Goal: Task Accomplishment & Management: Complete application form

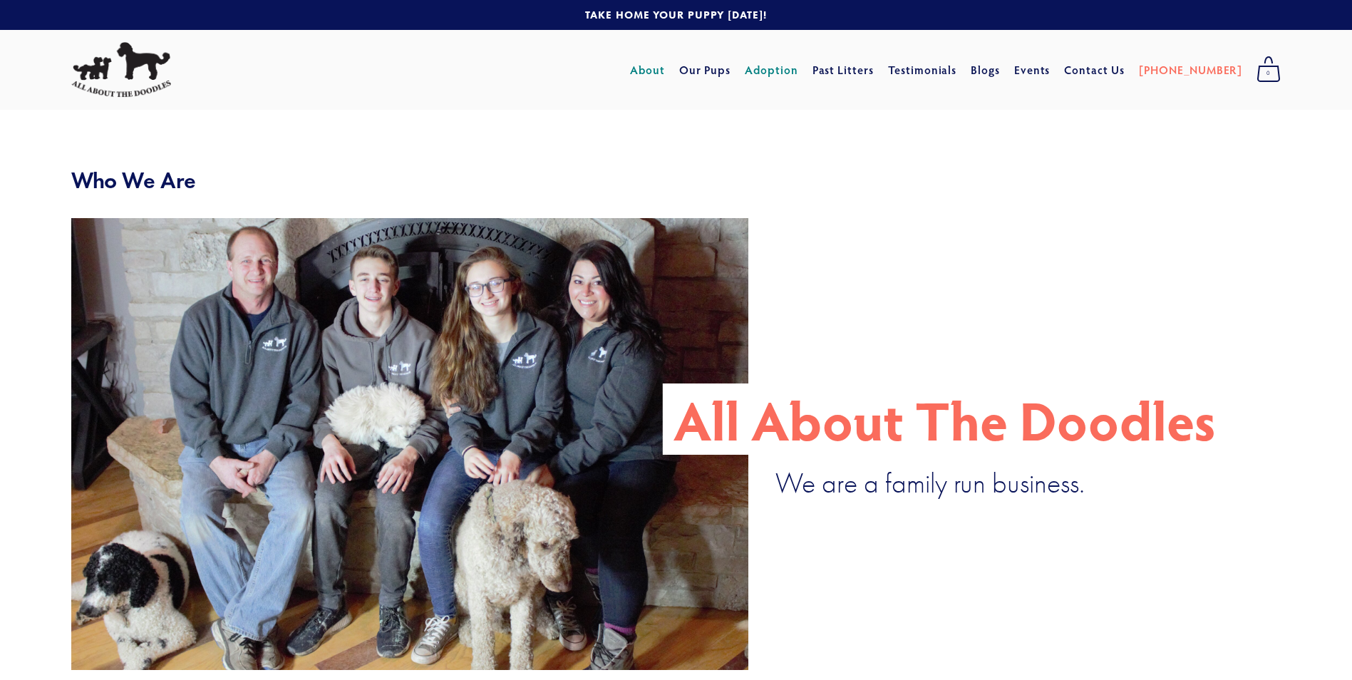
click at [797, 69] on link "Adoption" at bounding box center [771, 70] width 53 height 26
click at [731, 70] on link "Our Pups" at bounding box center [705, 70] width 52 height 26
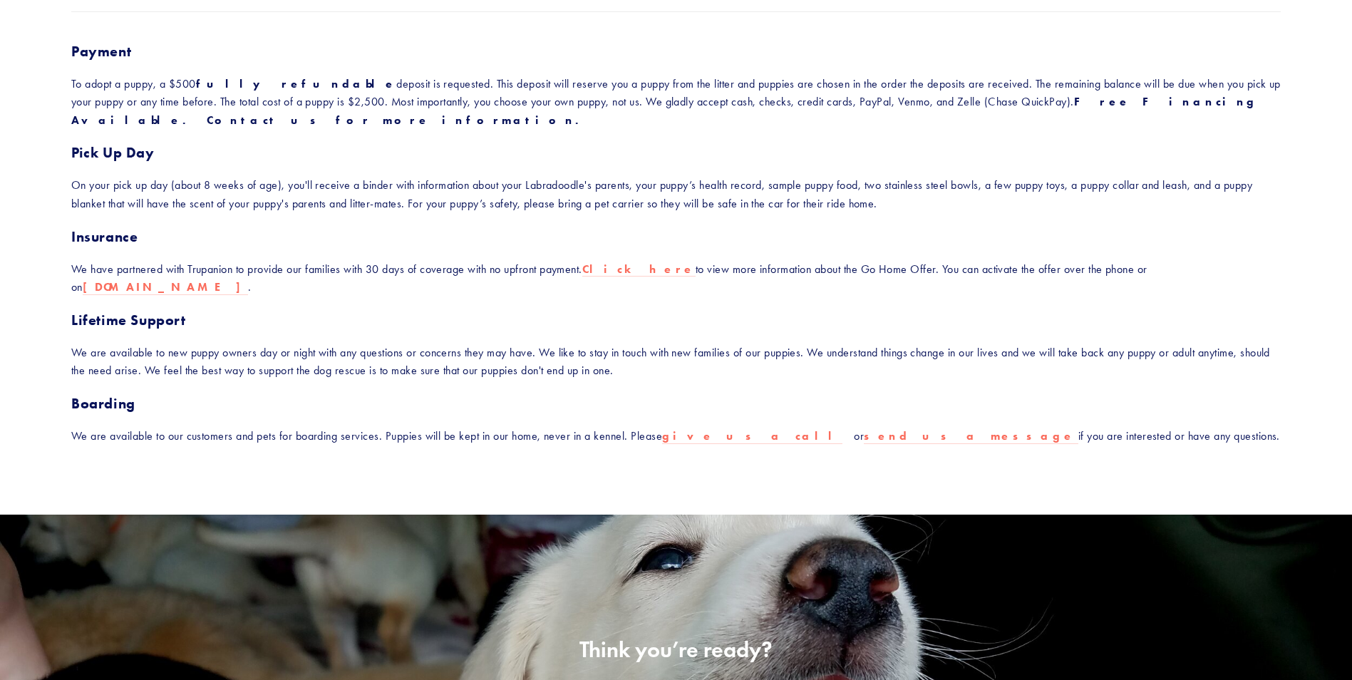
scroll to position [447, 0]
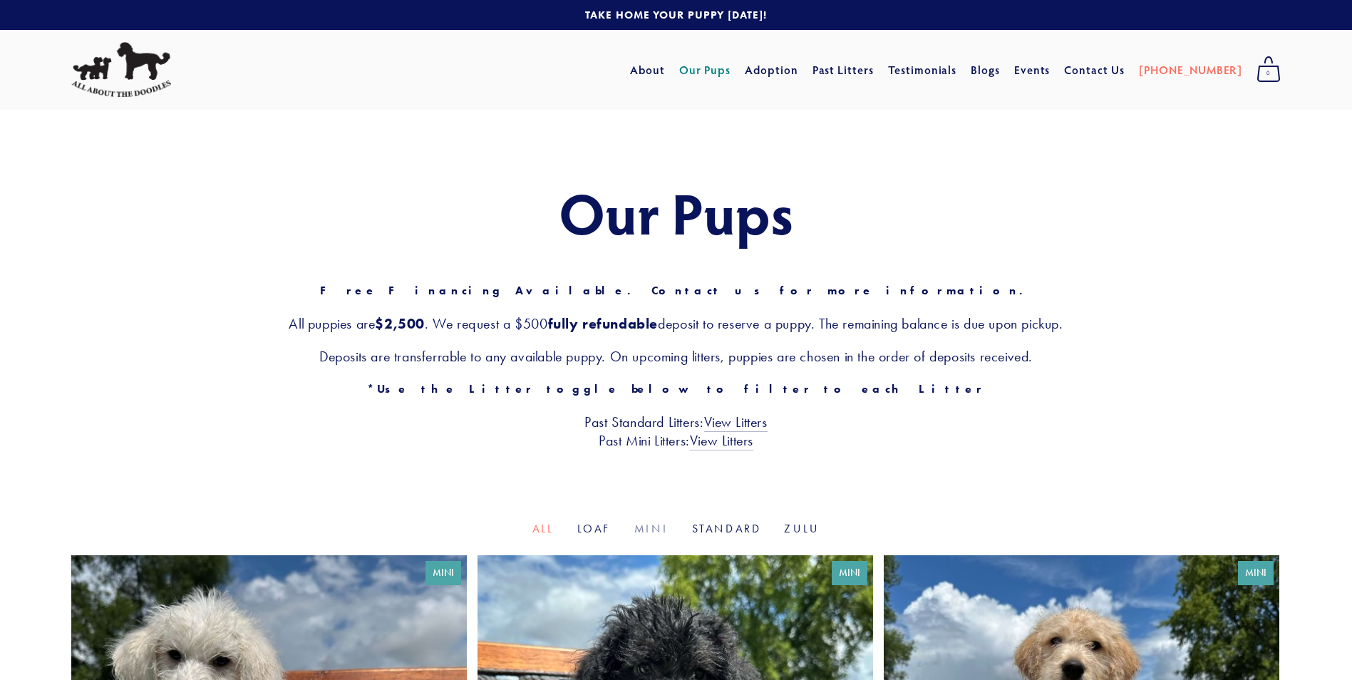
click at [658, 529] on link "Mini" at bounding box center [651, 529] width 35 height 14
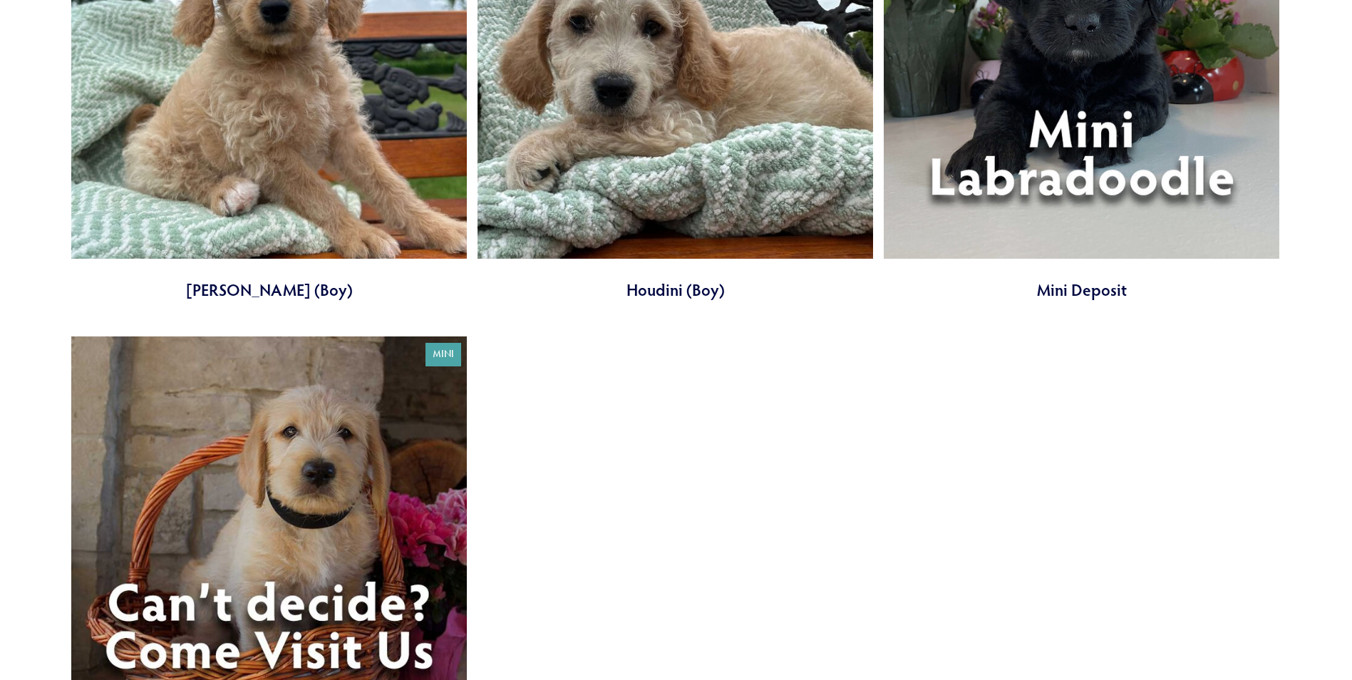
scroll to position [1598, 0]
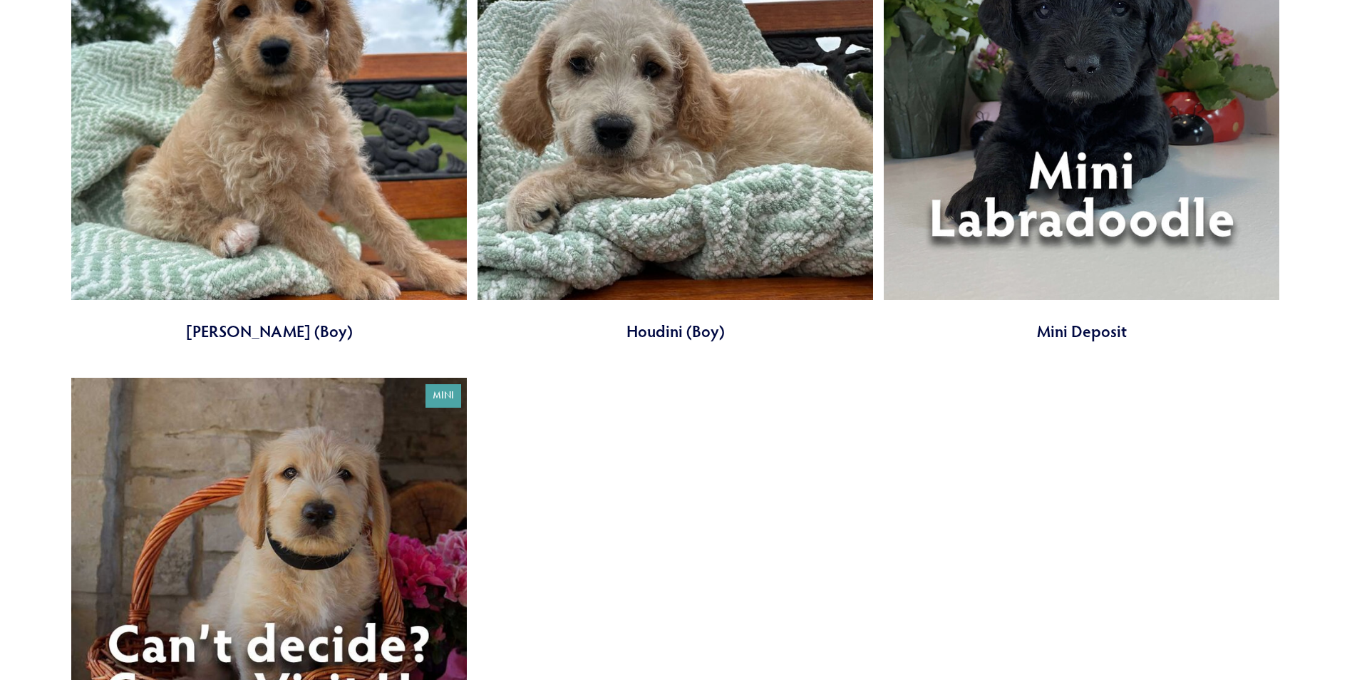
click at [1088, 212] on link at bounding box center [1081, 124] width 395 height 438
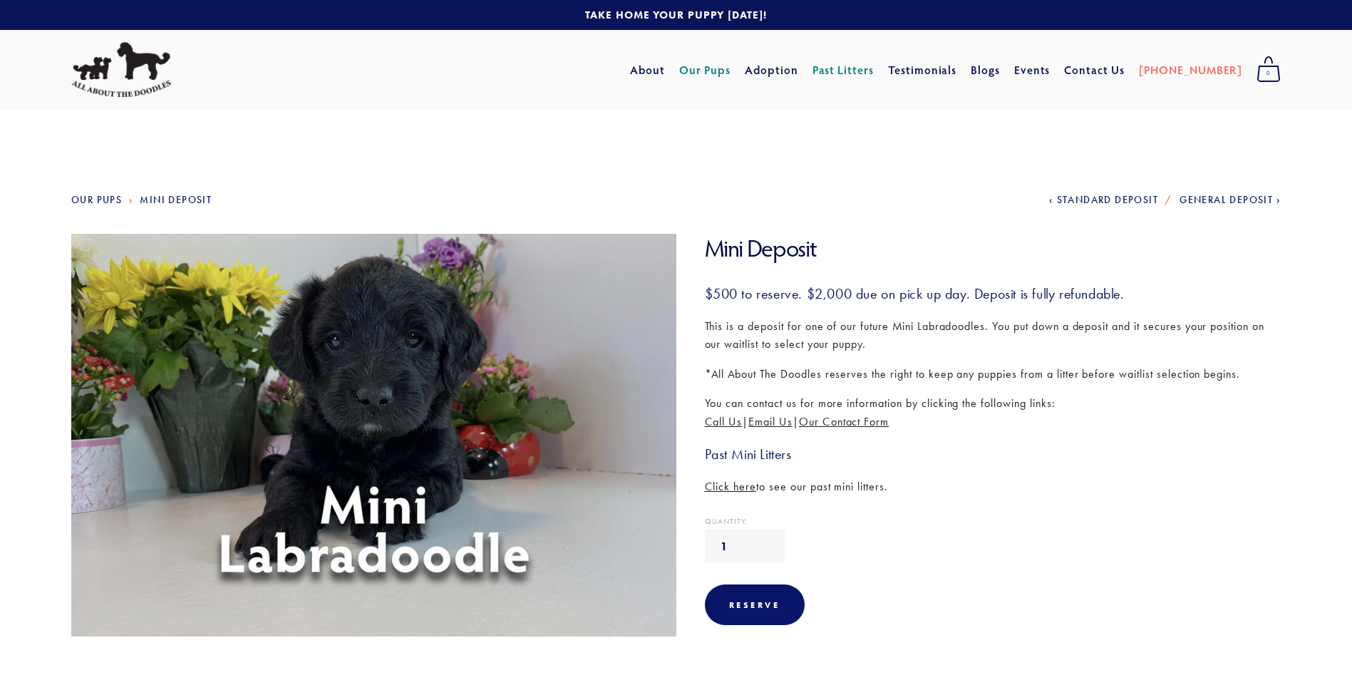
click at [175, 200] on link "Mini Deposit" at bounding box center [176, 200] width 72 height 12
click at [1198, 200] on span "General Deposit" at bounding box center [1225, 200] width 93 height 12
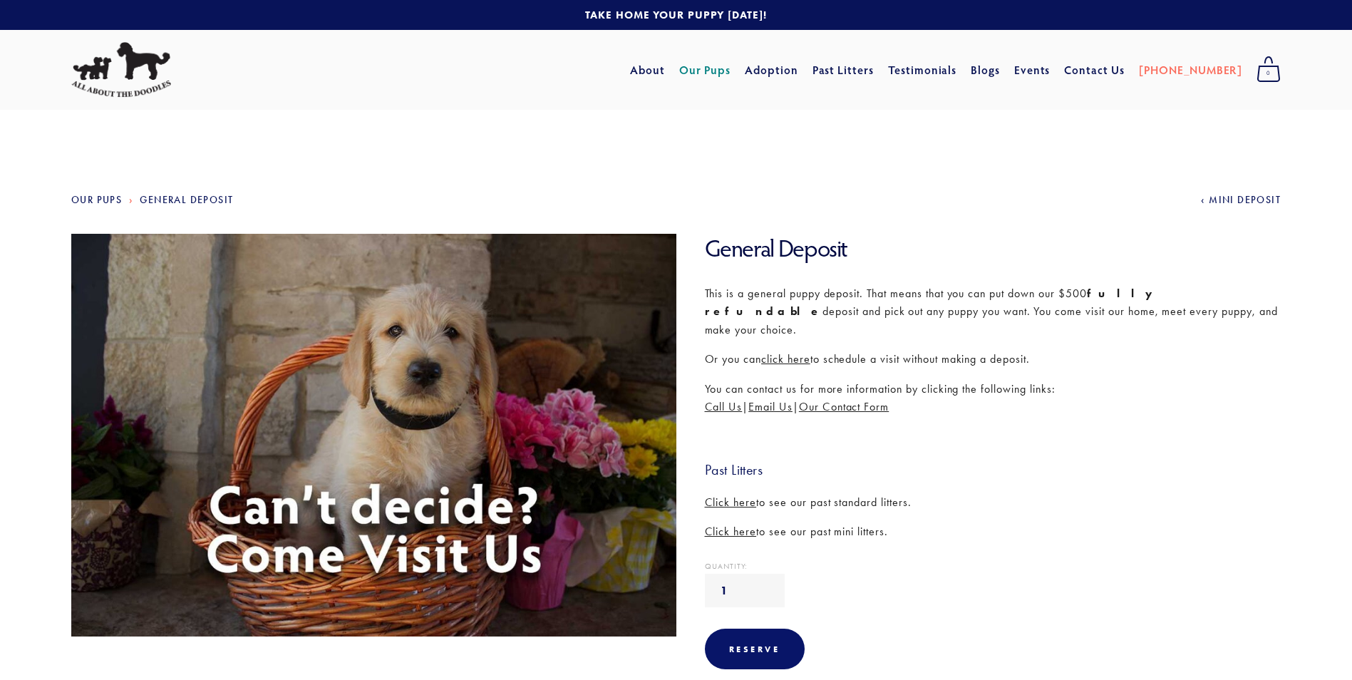
click at [799, 352] on span "click here" at bounding box center [785, 359] width 49 height 14
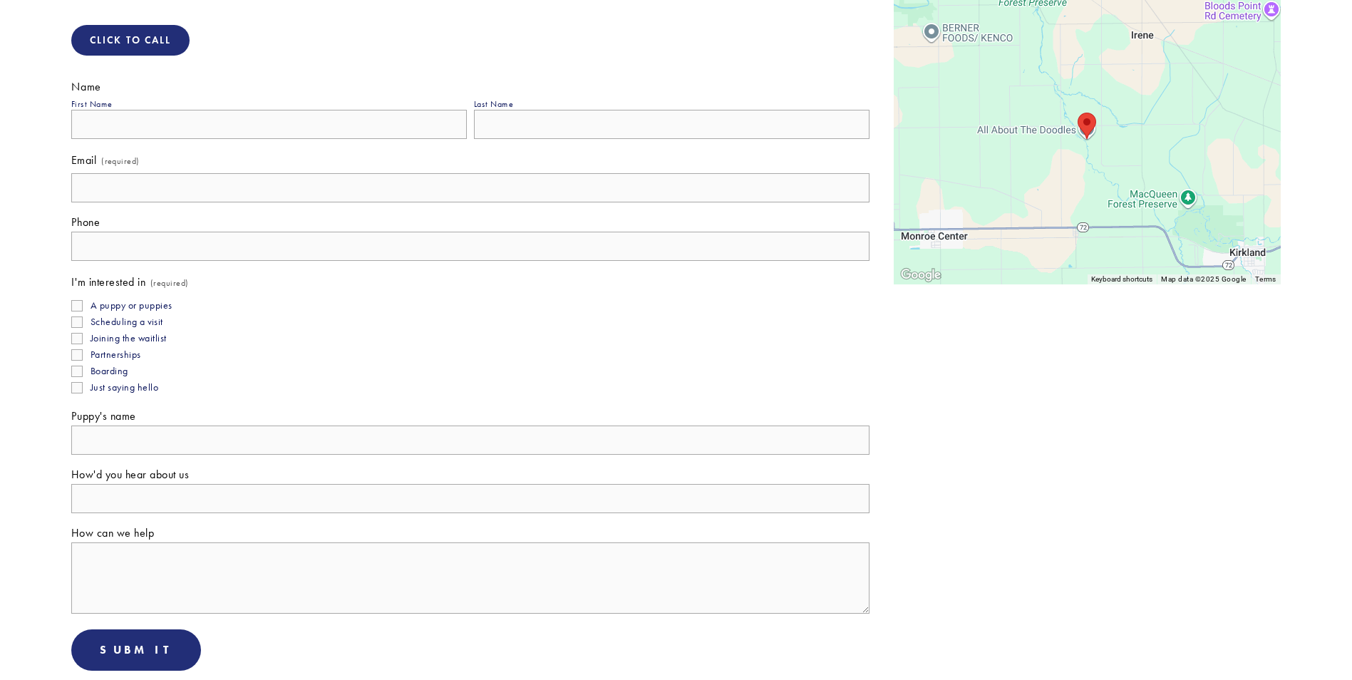
scroll to position [314, 0]
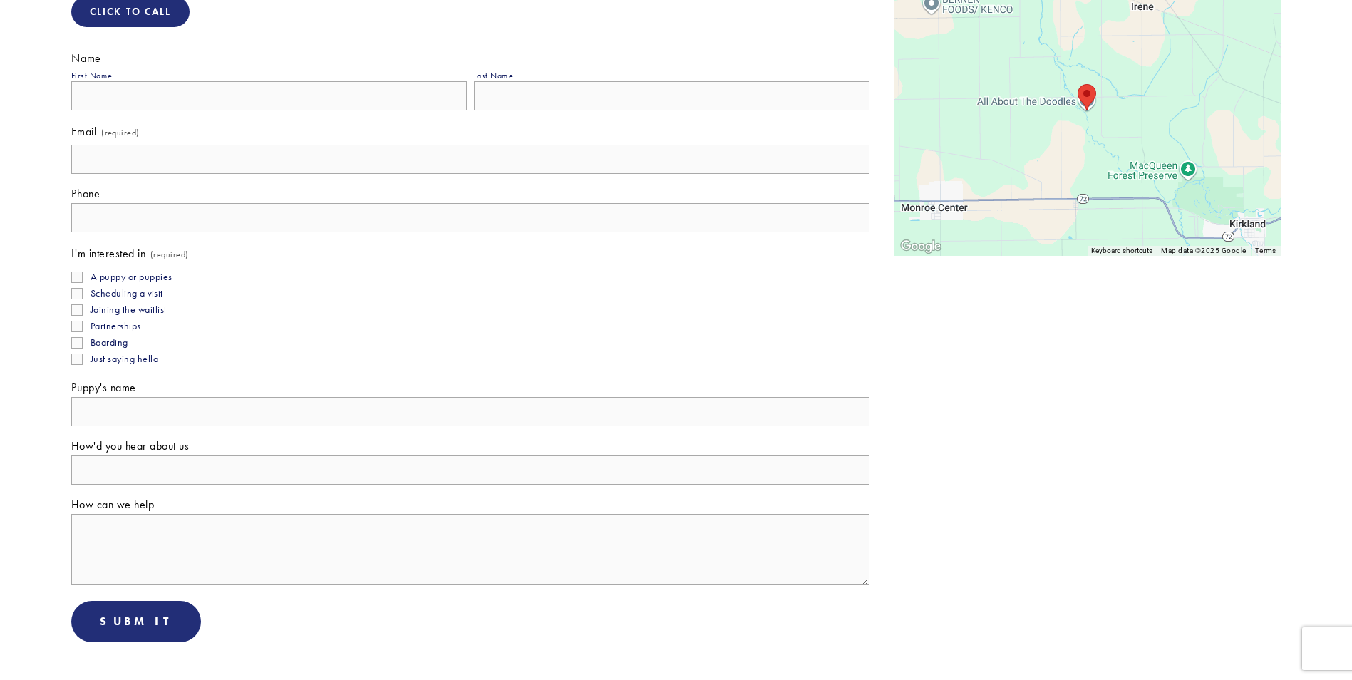
click at [274, 95] on input "First Name" at bounding box center [268, 95] width 395 height 29
type input "Liz"
click at [492, 93] on input "Last Name" at bounding box center [671, 95] width 395 height 29
type input "Stephenson"
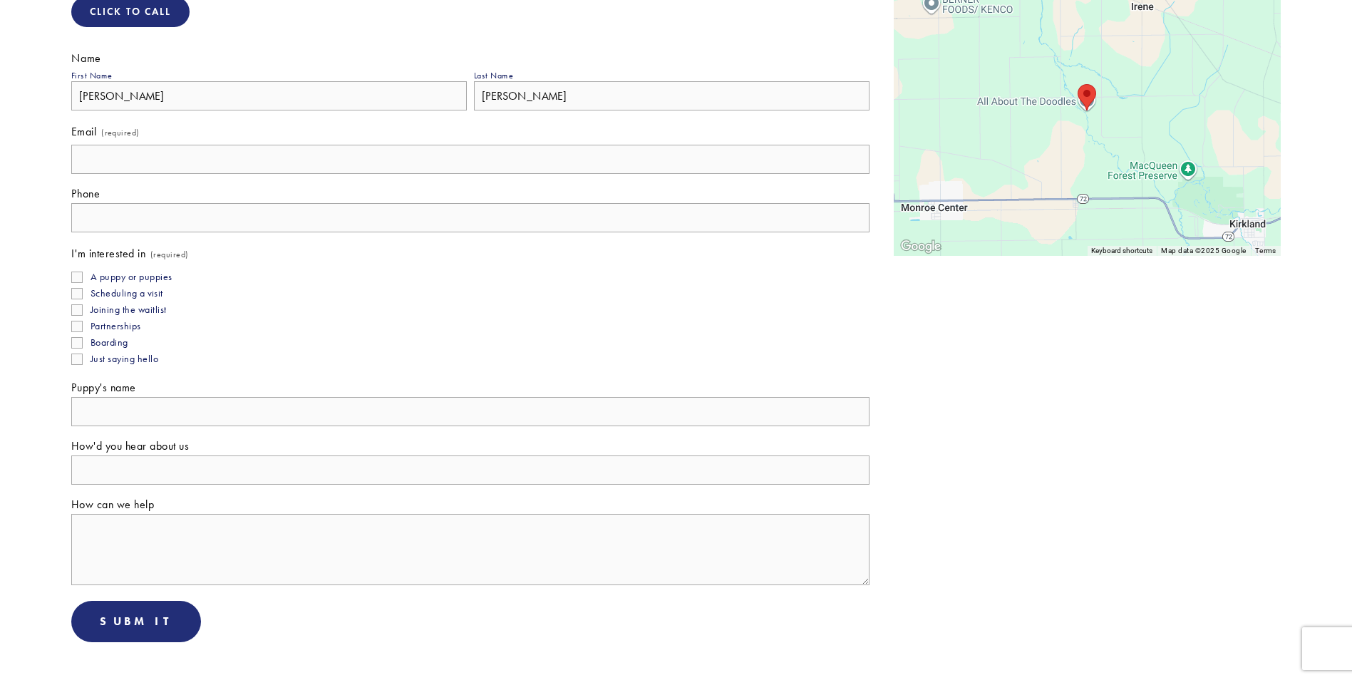
type input "stephsgl76@frontier.com"
type input "(815) 751-7161"
click at [286, 158] on input "stephsgl76@frontier.com" at bounding box center [470, 159] width 798 height 29
click at [376, 316] on fieldset "I'm interested in (required) A puppy or puppies Scheduling a visit Joining the …" at bounding box center [470, 306] width 798 height 123
click at [77, 294] on input "Scheduling a visit" at bounding box center [76, 293] width 11 height 11
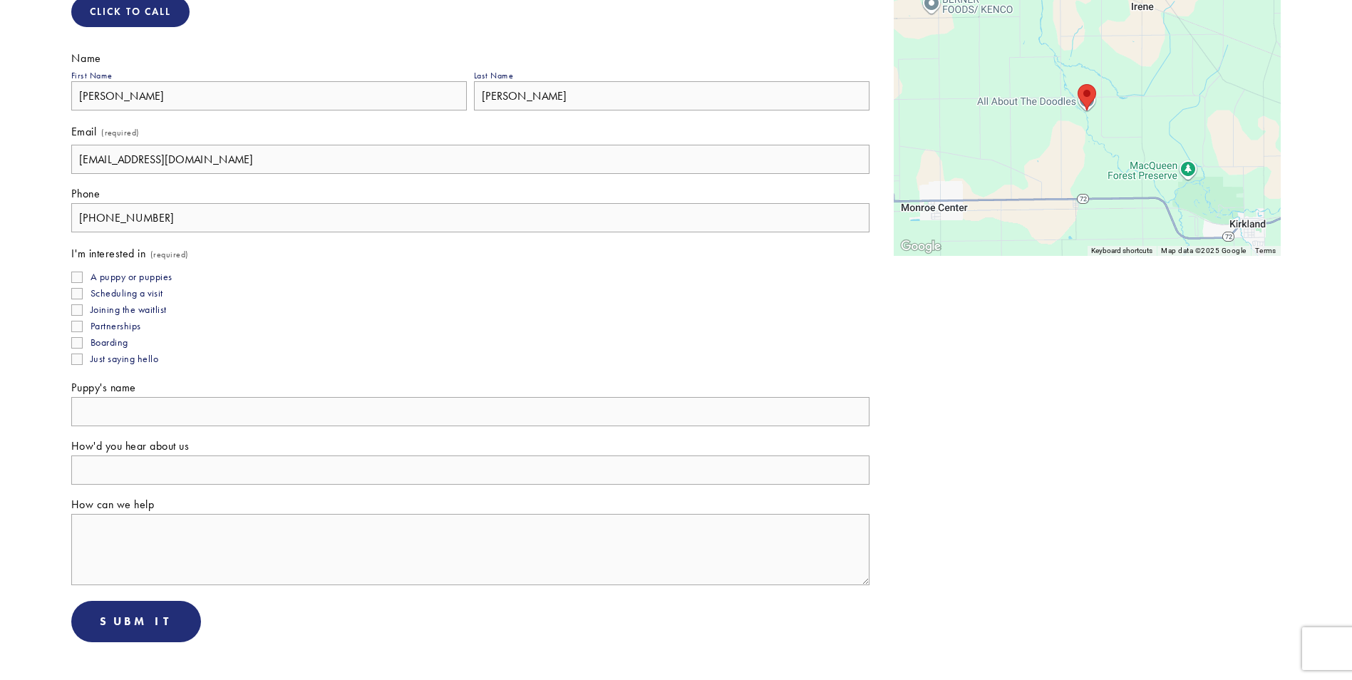
checkbox input "true"
click at [80, 274] on input "A puppy or puppies" at bounding box center [76, 276] width 11 height 11
checkbox input "true"
click at [79, 309] on input "Joining the waitlist" at bounding box center [76, 309] width 11 height 11
checkbox input "true"
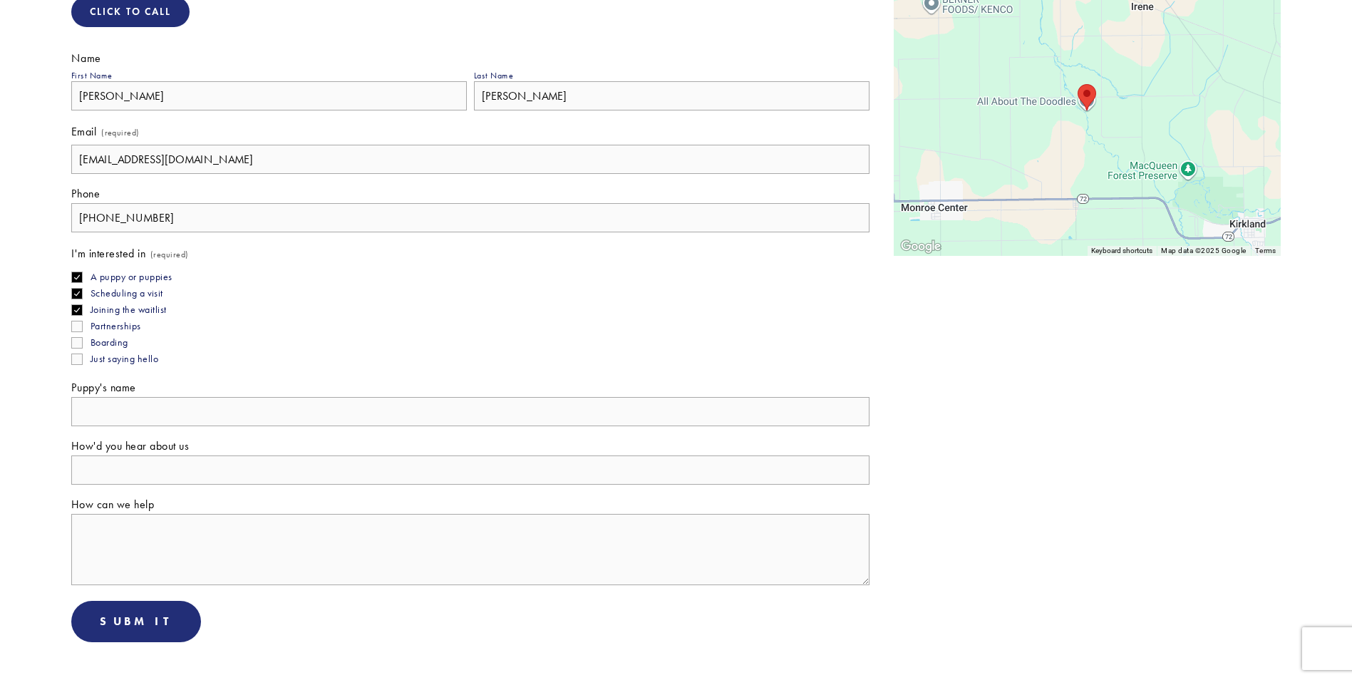
click at [289, 470] on input "How'd you hear about us" at bounding box center [470, 469] width 798 height 29
type input "A woman at the veterinarian's office with the cutest dog!"
click at [178, 538] on textarea "How can we help" at bounding box center [470, 549] width 798 height 71
click at [347, 533] on textarea "I would like to come out and see your facility and puppys." at bounding box center [470, 549] width 798 height 71
click at [364, 569] on textarea "I would like to come out and see your facility and puppys." at bounding box center [470, 549] width 798 height 71
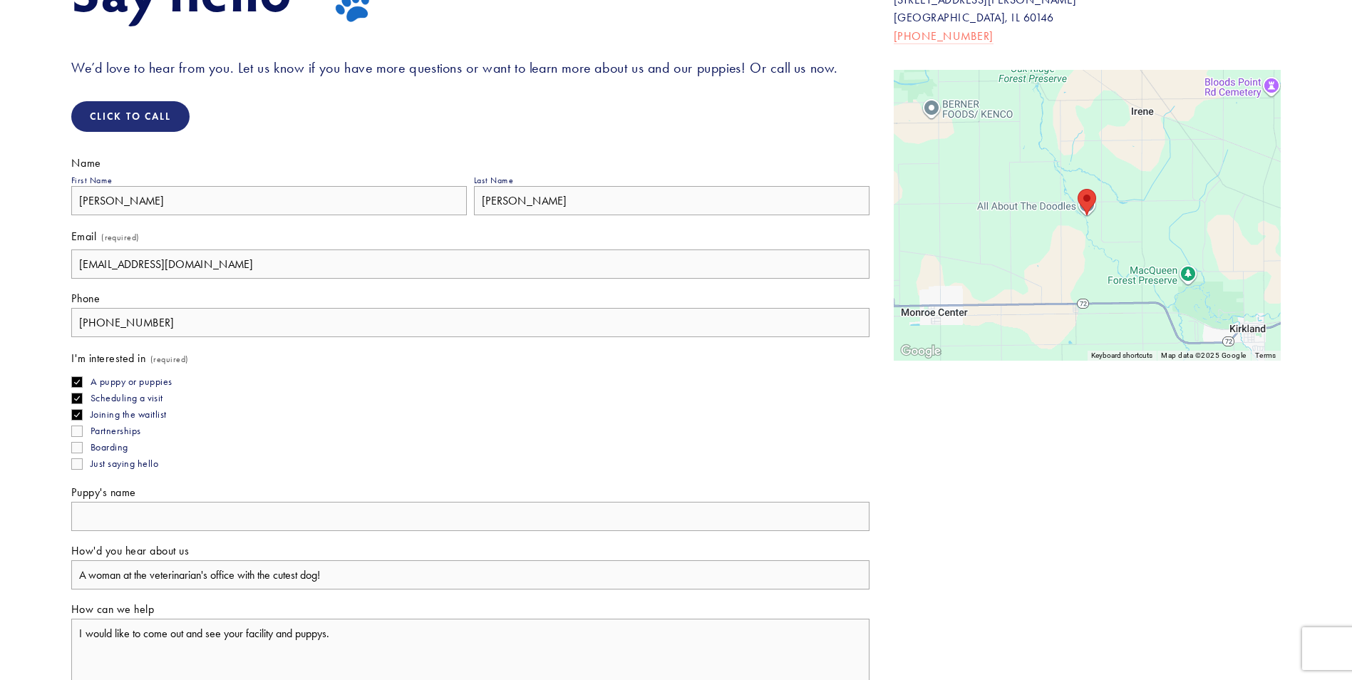
scroll to position [200, 0]
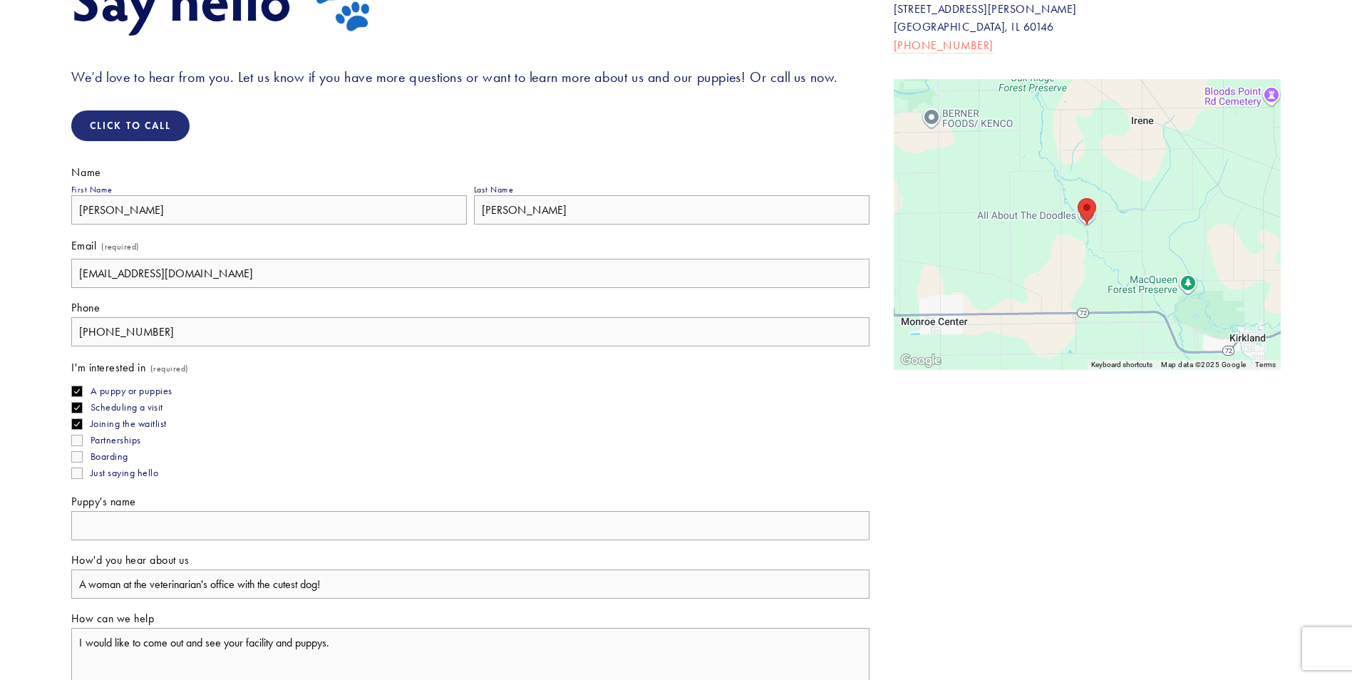
type textarea "I would like to come out and see your facility and puppys."
click at [73, 422] on input "Joining the waitlist" at bounding box center [76, 423] width 11 height 11
checkbox input "false"
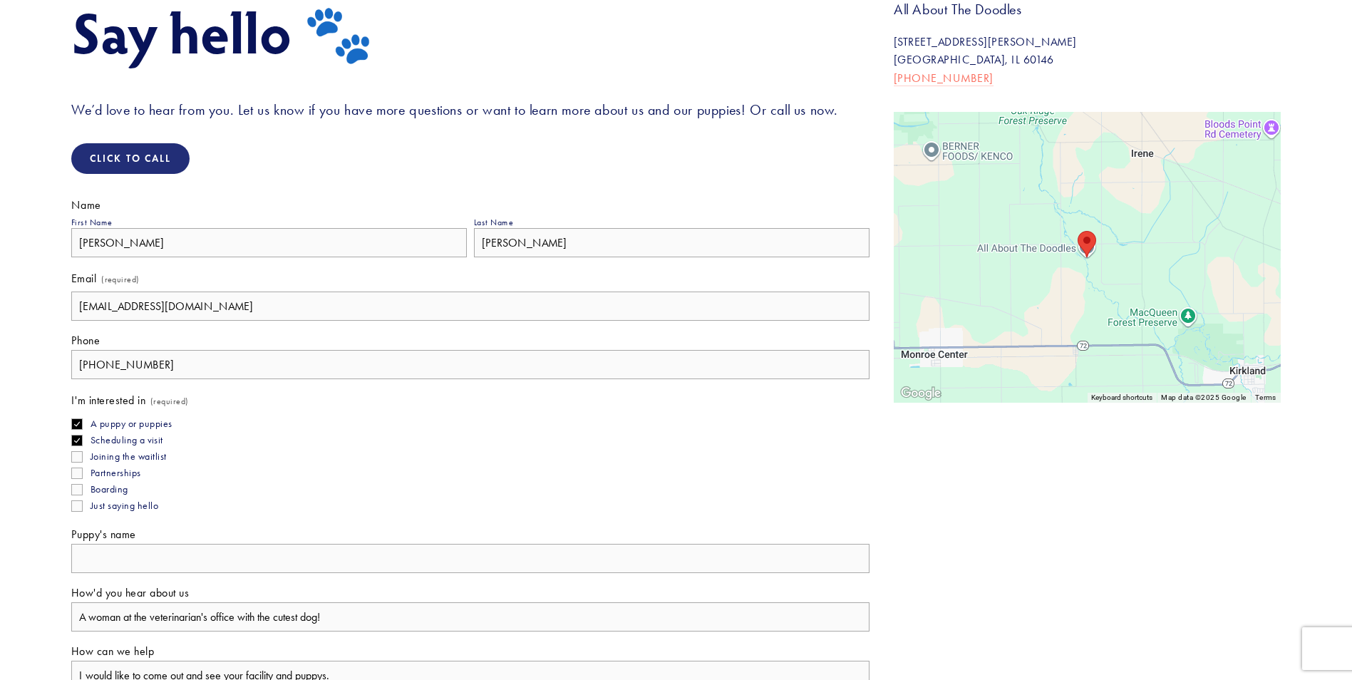
scroll to position [165, 0]
click at [242, 293] on input "stephsgl76@frontier.com" at bounding box center [470, 307] width 798 height 29
type input "s"
click at [389, 306] on input "lizzard59@iphone.com" at bounding box center [470, 307] width 798 height 29
type input "l"
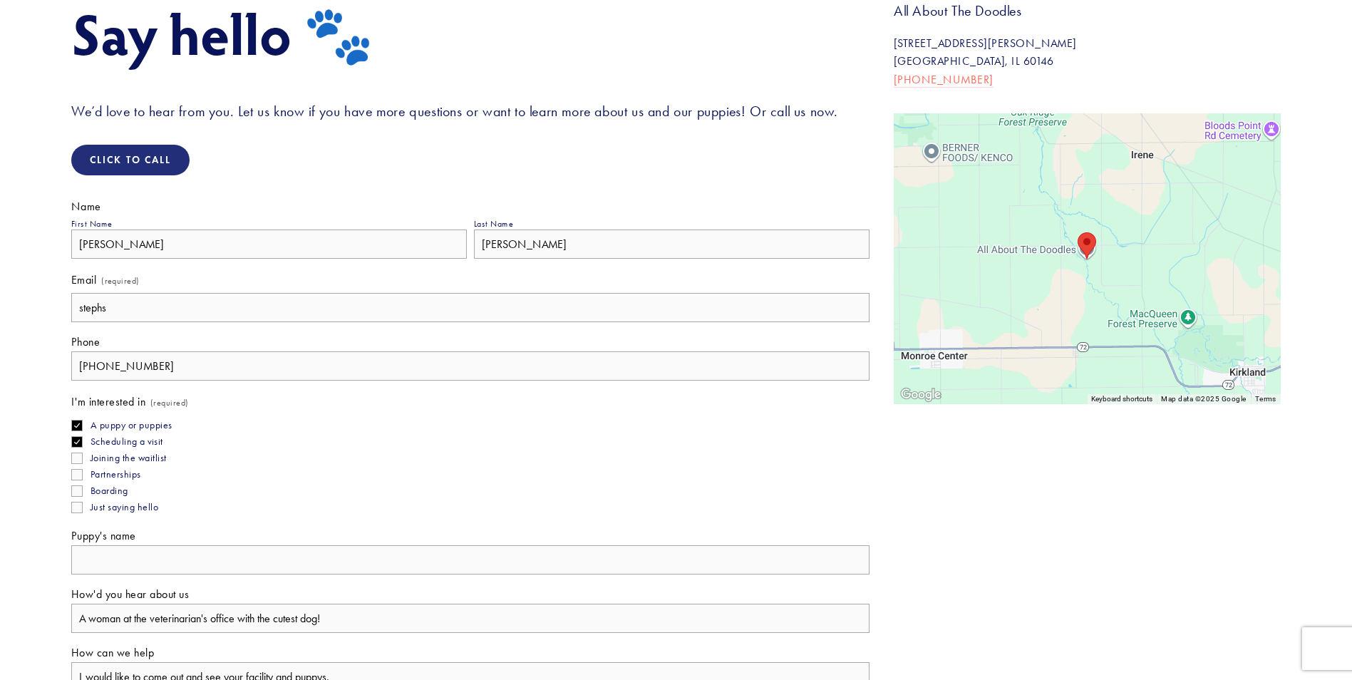
type input "stephsgl76@frontier.com"
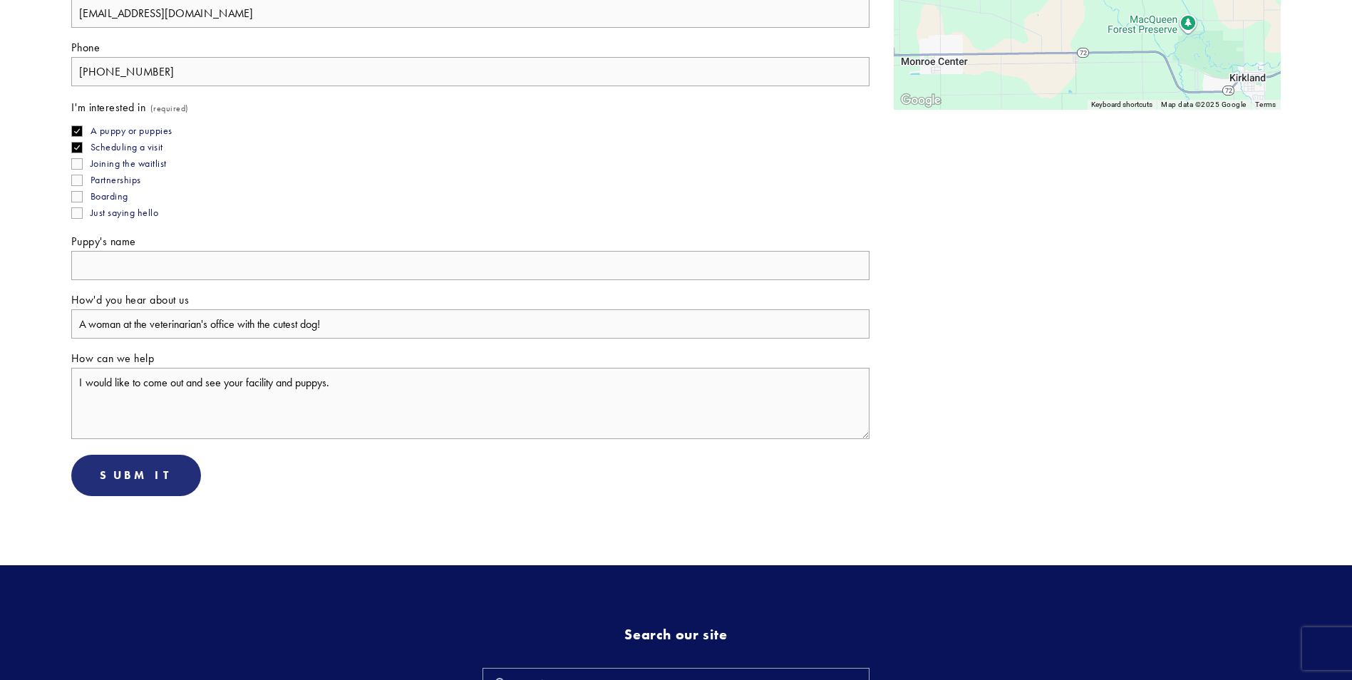
scroll to position [592, 0]
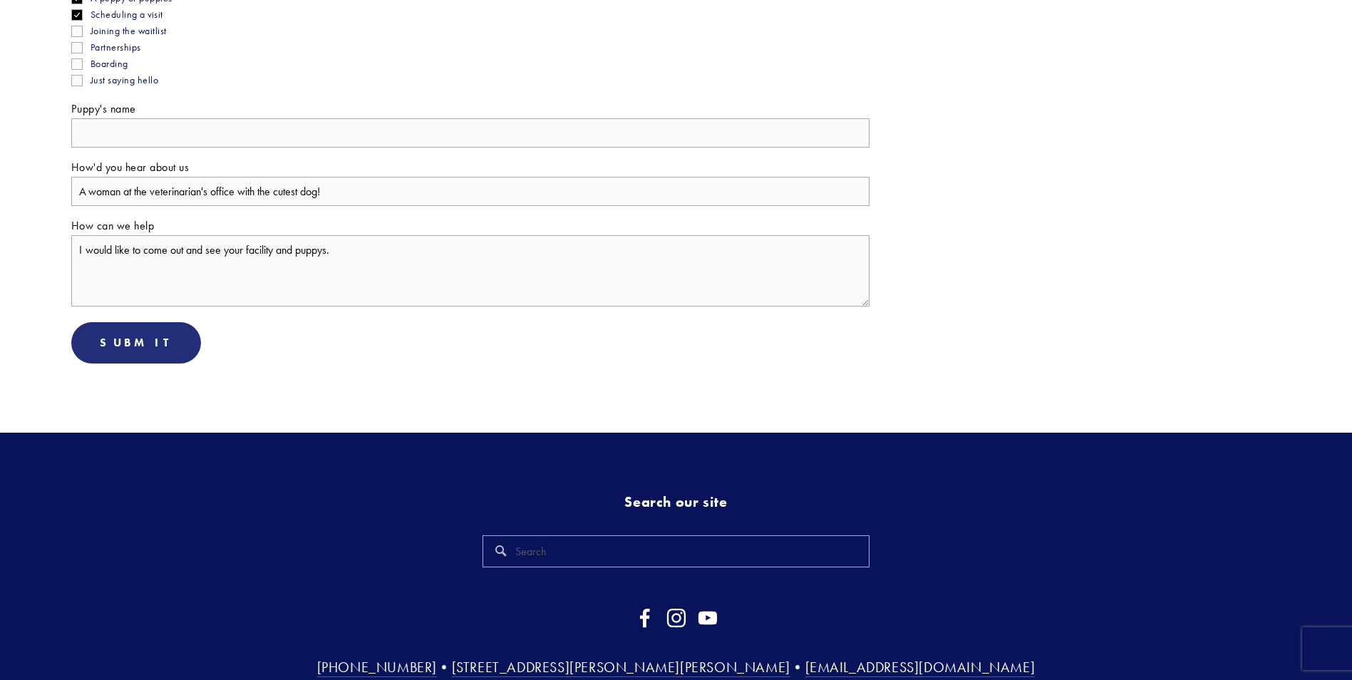
click at [222, 248] on textarea "I would like to come out and see your facility and puppys." at bounding box center [470, 270] width 798 height 71
click at [271, 254] on textarea "I would like to come to visit your facility and puppys." at bounding box center [470, 270] width 798 height 71
type textarea "I would like to come to visit your facility and see your dogs and puppys."
click at [160, 342] on button "Submit Submit" at bounding box center [136, 342] width 130 height 41
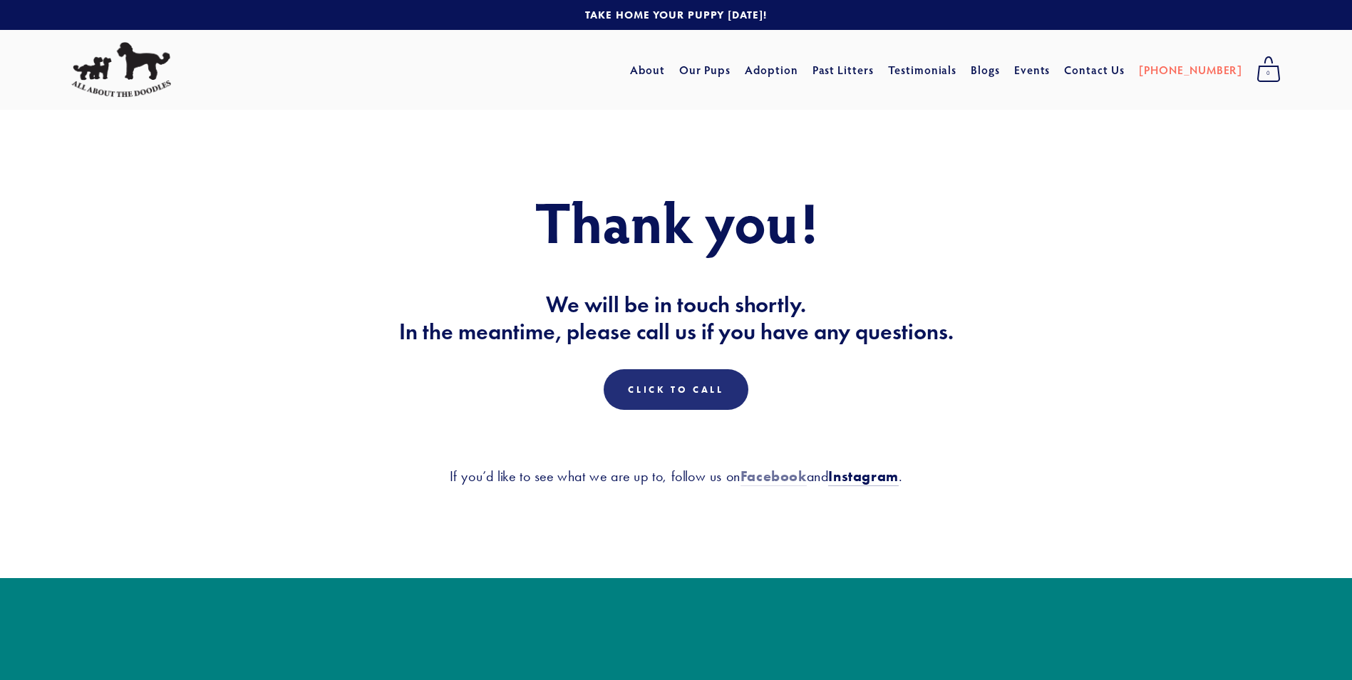
click at [771, 480] on strong "Facebook" at bounding box center [773, 475] width 66 height 17
